Goal: Information Seeking & Learning: Learn about a topic

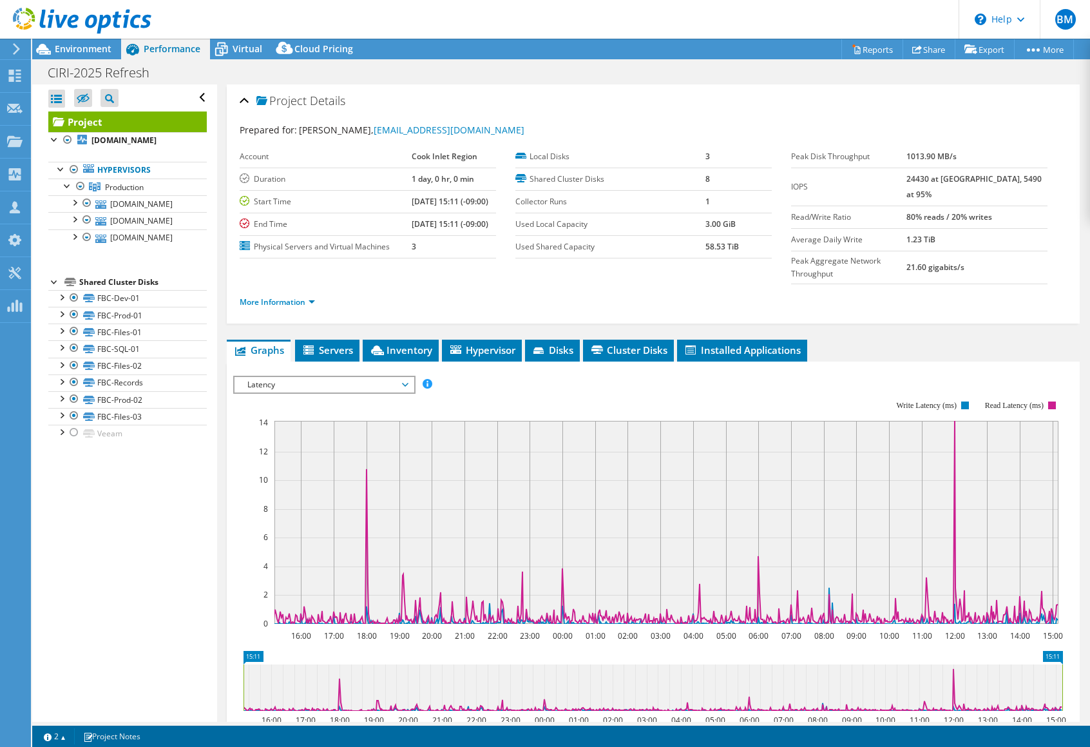
select select "USD"
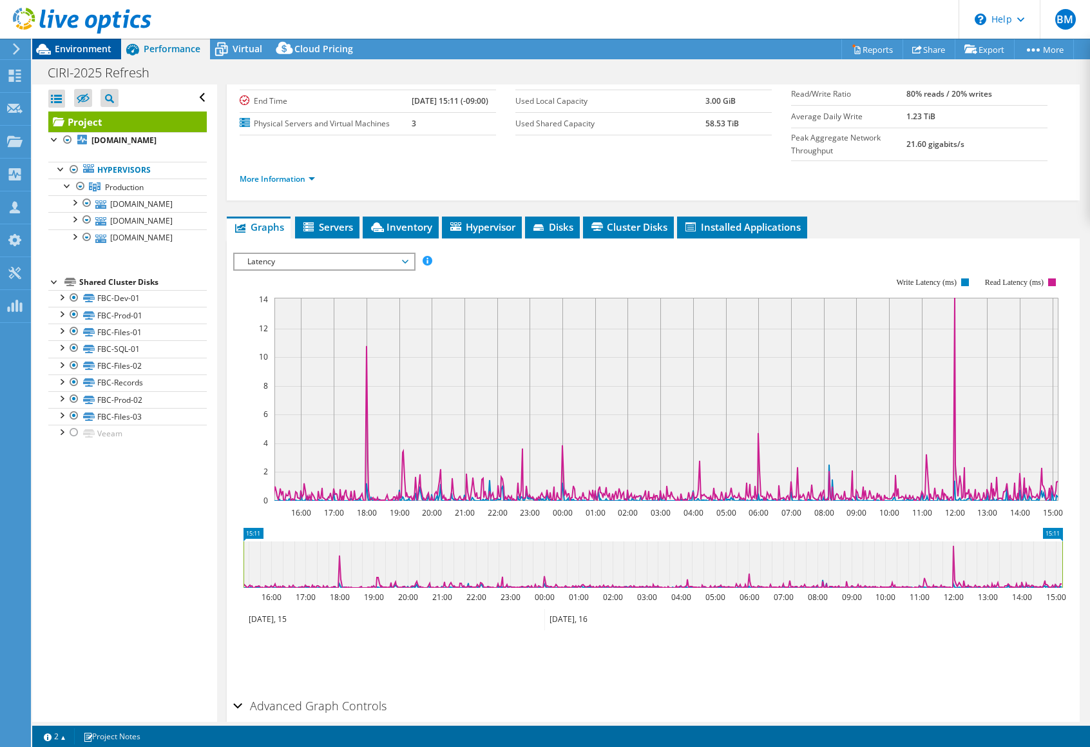
click at [57, 46] on span "Environment" at bounding box center [83, 49] width 57 height 12
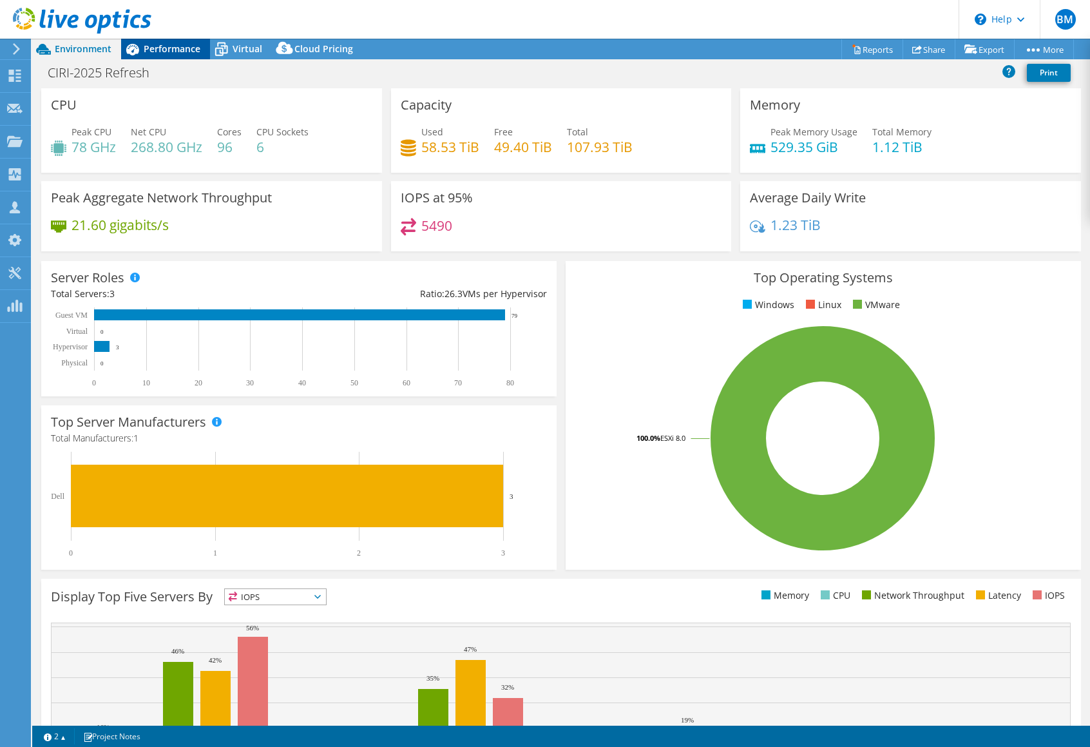
click at [172, 44] on span "Performance" at bounding box center [172, 49] width 57 height 12
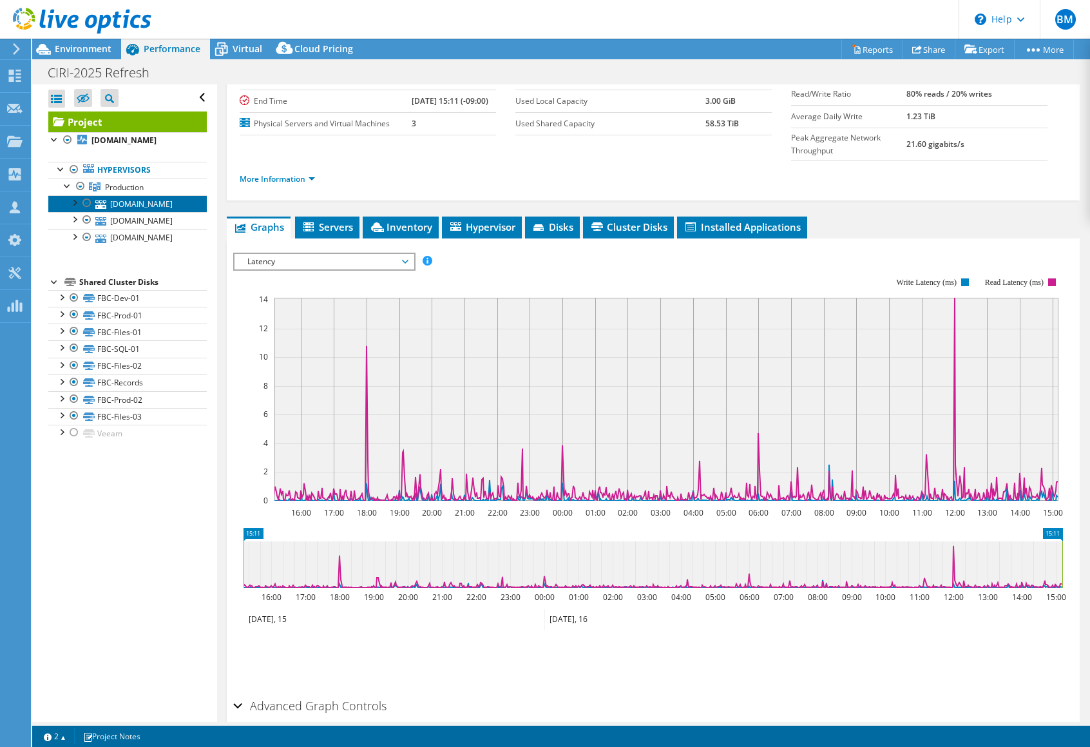
click at [117, 208] on link "[DOMAIN_NAME]" at bounding box center [127, 203] width 159 height 17
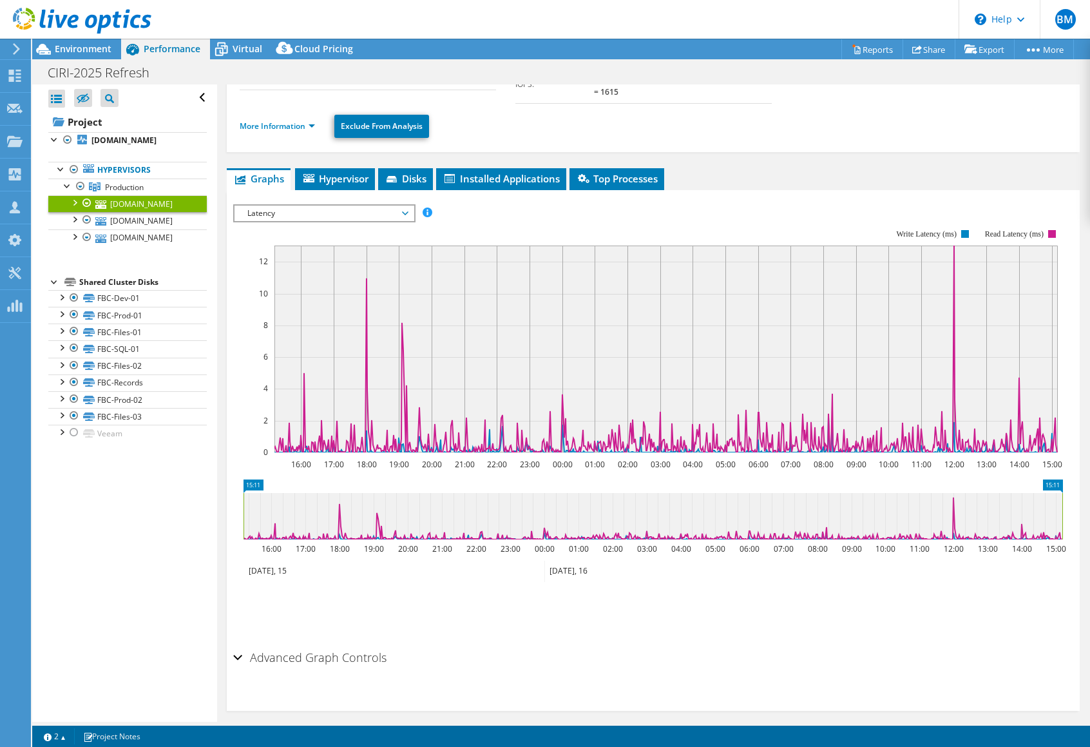
scroll to position [46, 0]
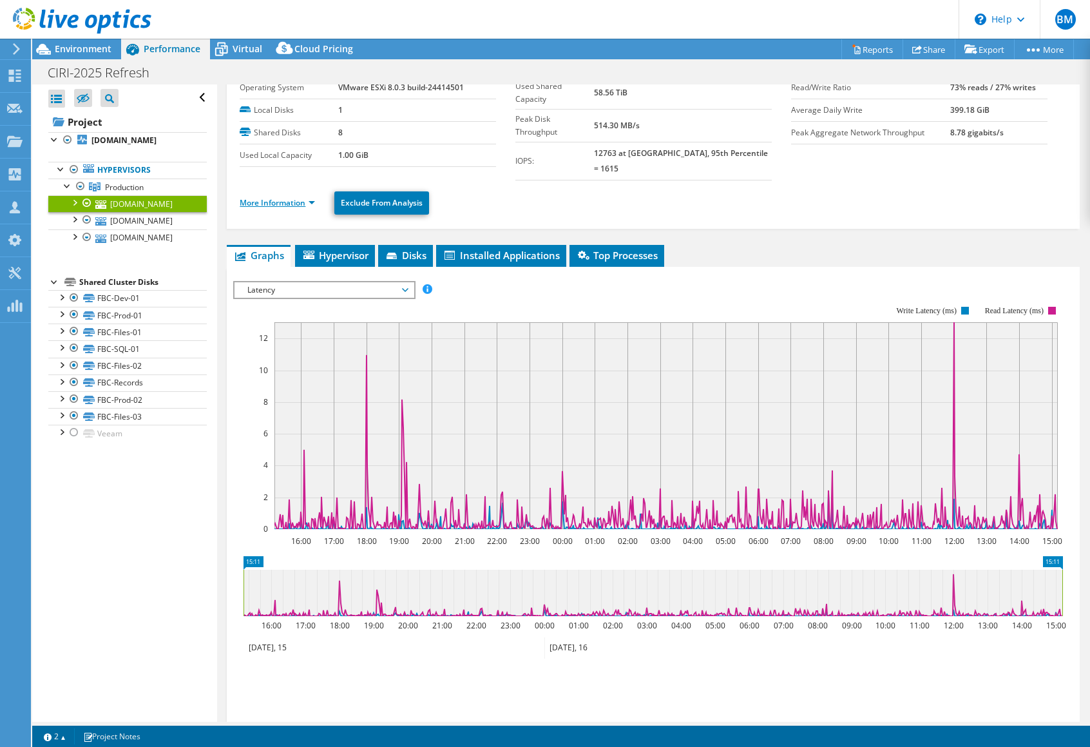
click at [300, 197] on link "More Information" at bounding box center [277, 202] width 75 height 11
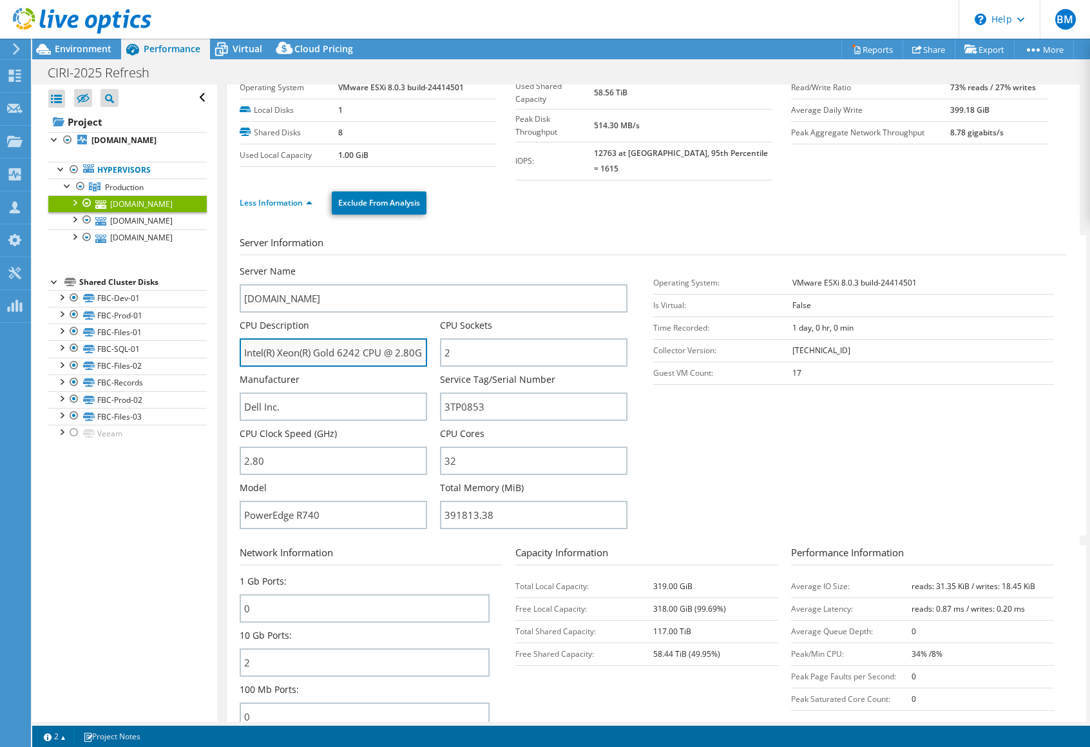
click at [368, 338] on input "Intel(R) Xeon(R) Gold 6242 CPU @ 2.80GHz 2.79 GHz" at bounding box center [334, 352] width 188 height 28
click at [57, 46] on span "Environment" at bounding box center [83, 49] width 57 height 12
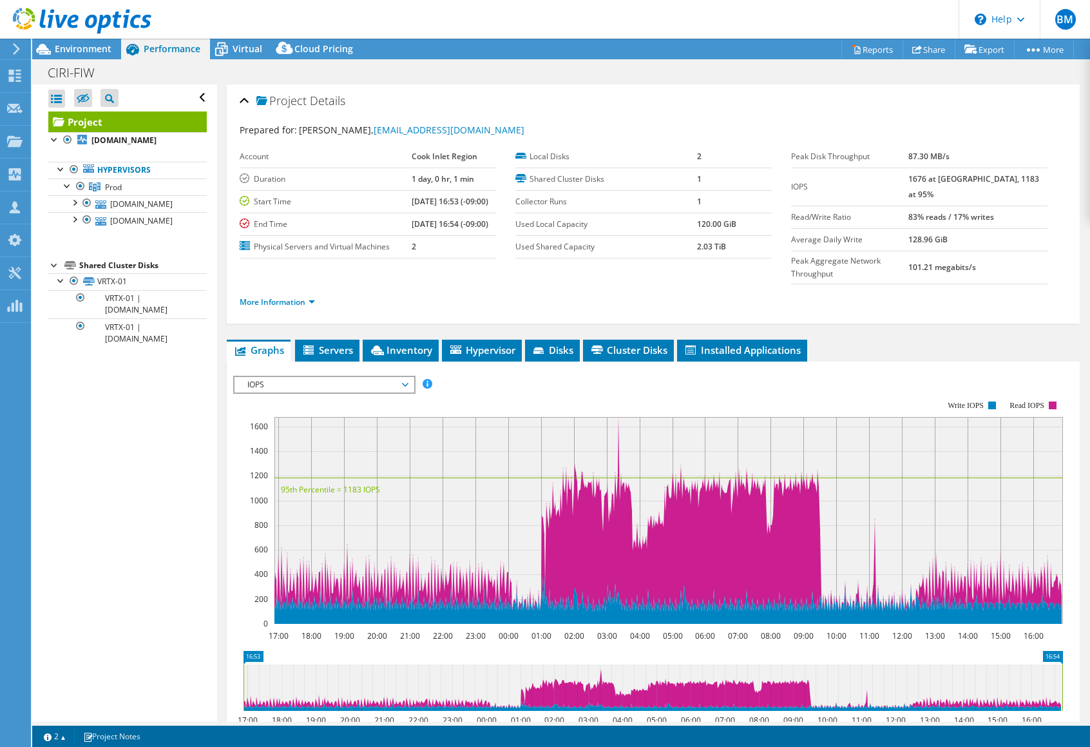
select select "USD"
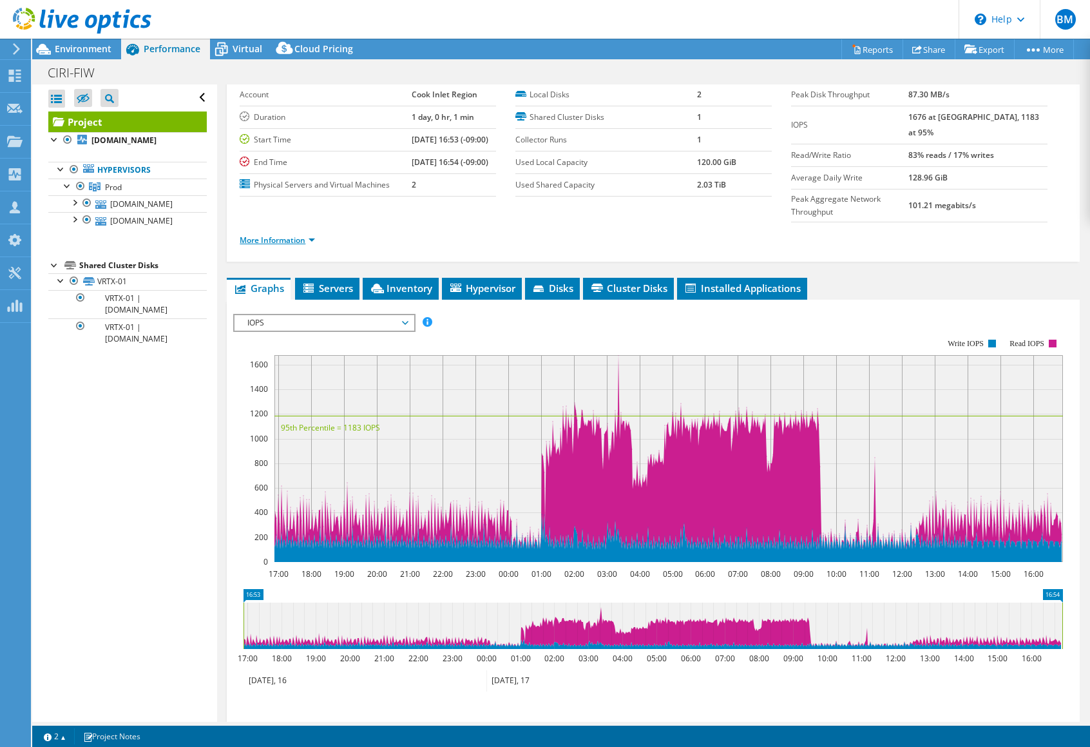
click at [291, 235] on link "More Information" at bounding box center [277, 240] width 75 height 11
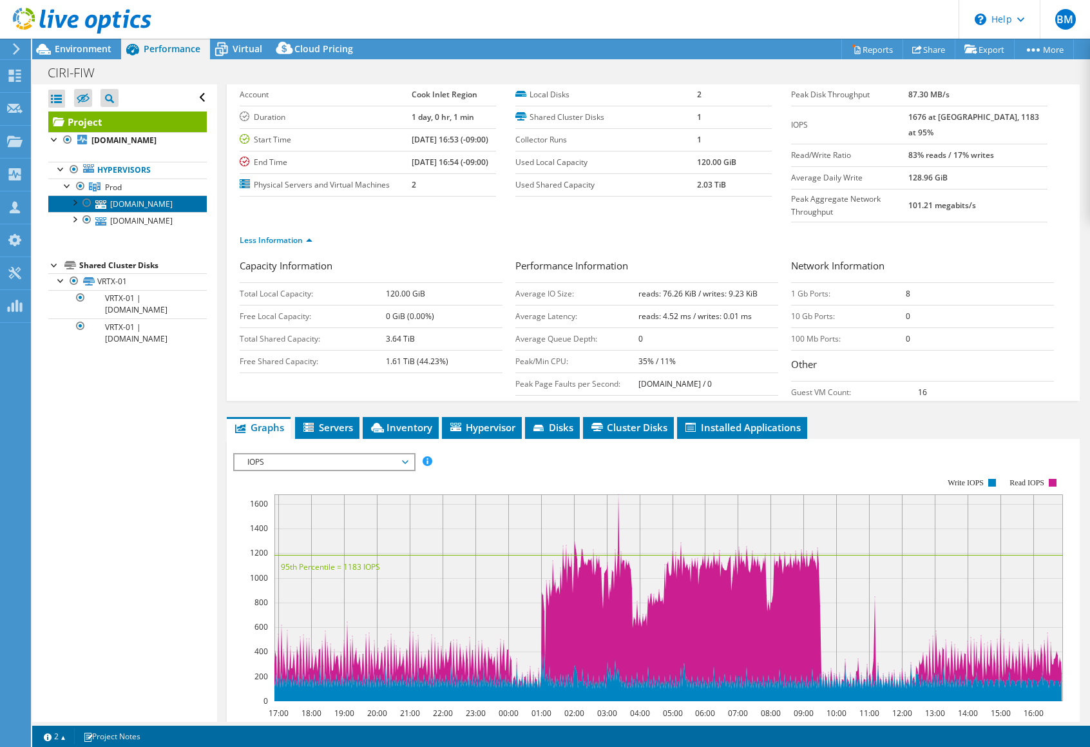
click at [160, 204] on link "fiwesx04.ems.fireislandwind.com" at bounding box center [127, 203] width 159 height 17
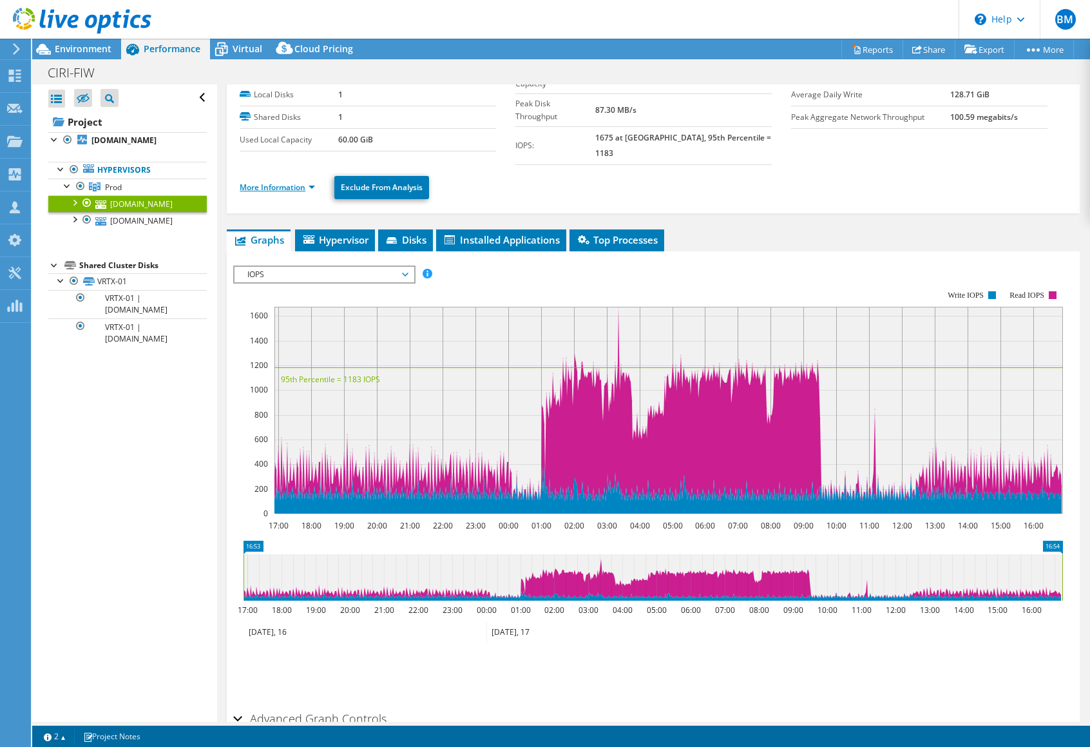
click at [292, 182] on link "More Information" at bounding box center [277, 187] width 75 height 11
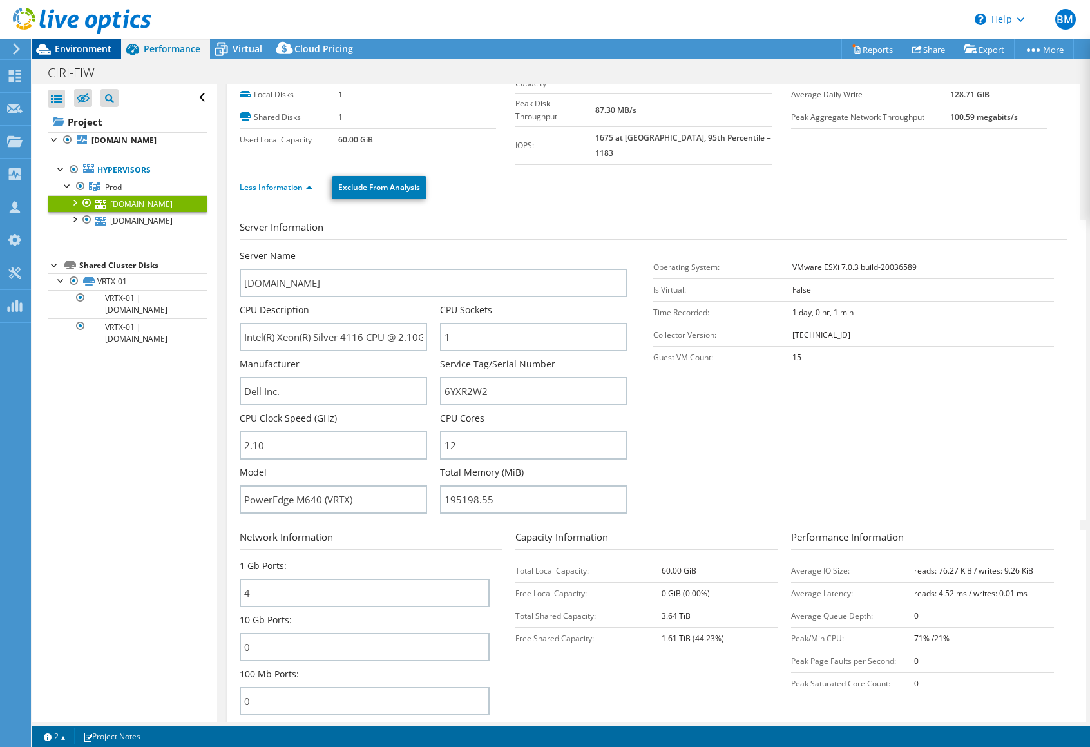
click at [68, 45] on span "Environment" at bounding box center [83, 49] width 57 height 12
